Goal: Check status: Check status

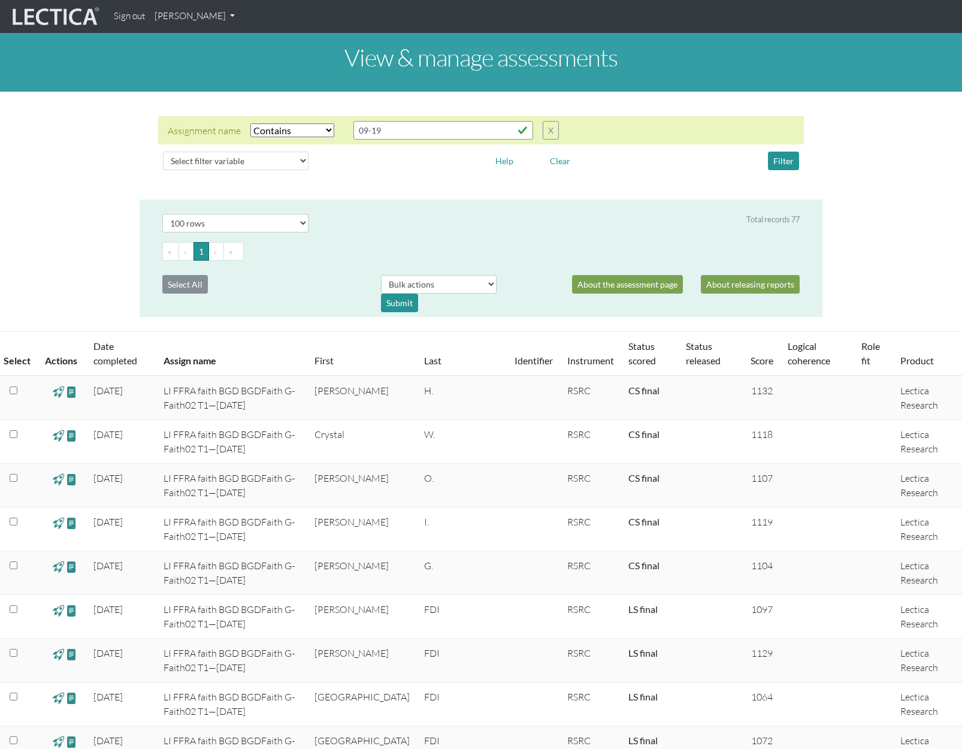
select select "icontains"
select select "100"
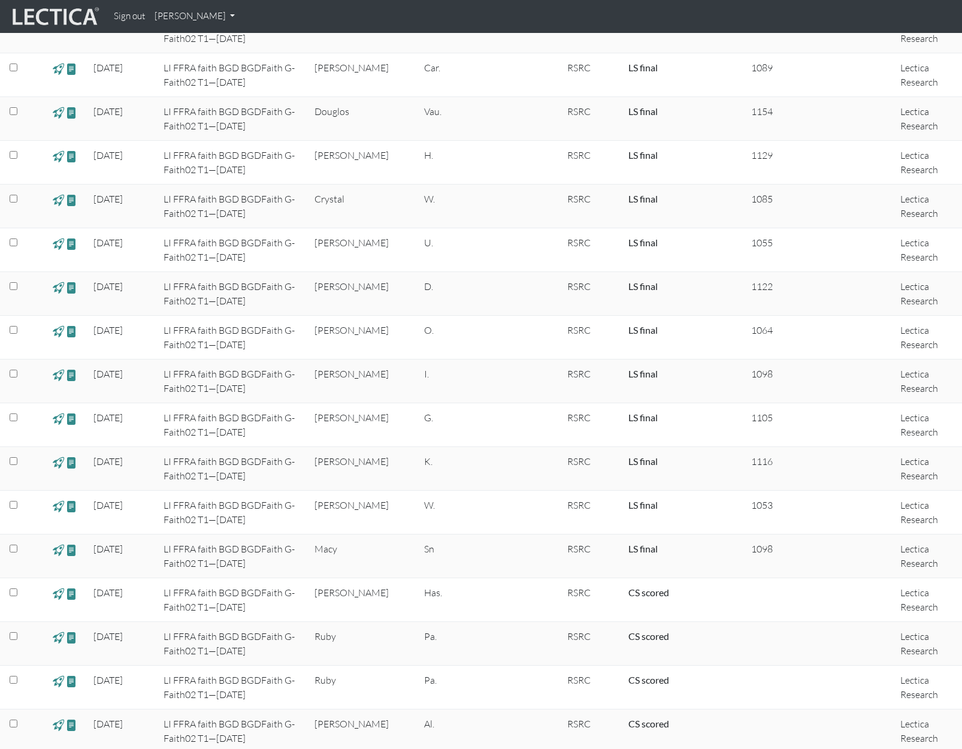
scroll to position [838, 0]
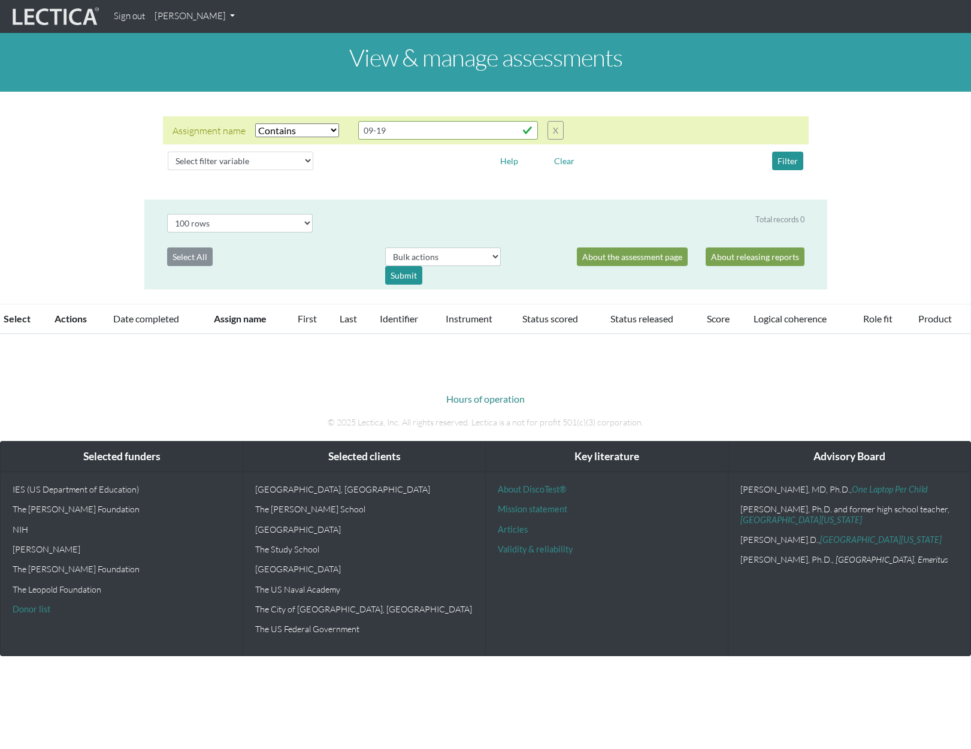
select select "icontains"
select select "100"
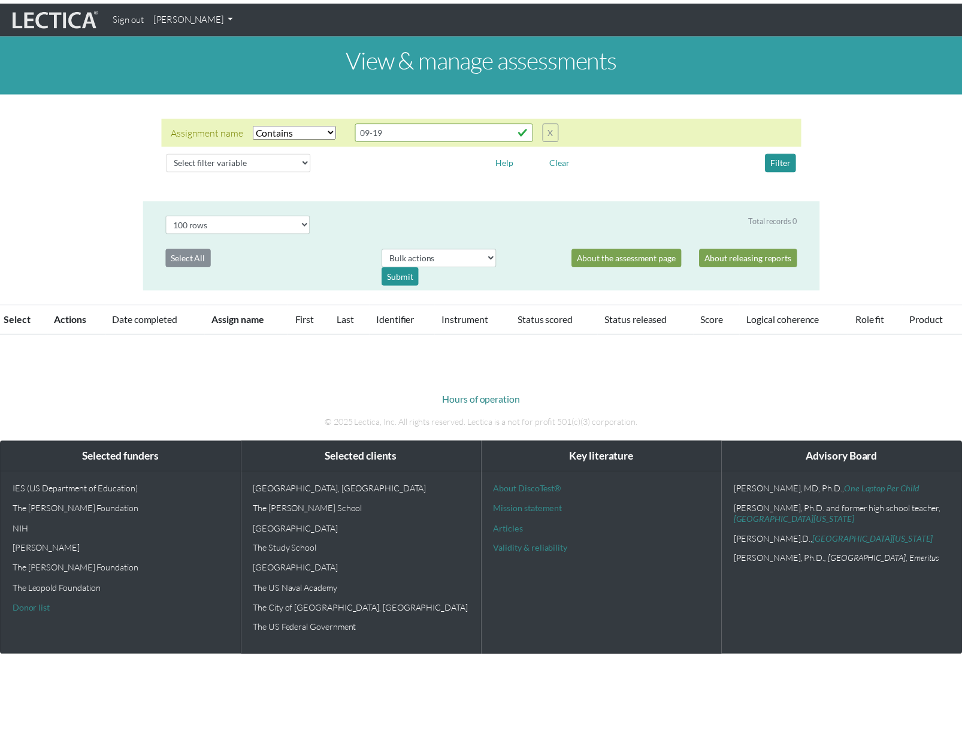
scroll to position [838, 0]
